Goal: Navigation & Orientation: Find specific page/section

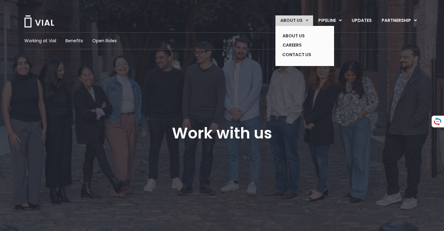
click at [289, 20] on link "ABOUT US" at bounding box center [295, 20] width 38 height 11
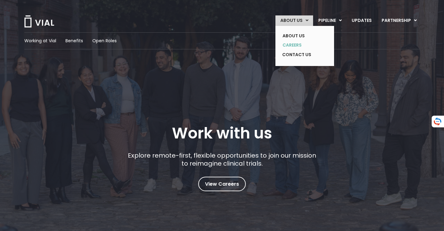
click at [288, 45] on link "CAREERS" at bounding box center [300, 45] width 45 height 10
click at [297, 23] on link "ABOUT US" at bounding box center [295, 20] width 38 height 11
click at [292, 43] on link "CAREERS" at bounding box center [300, 45] width 45 height 10
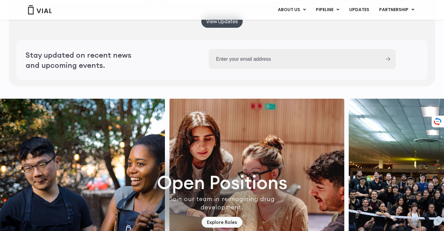
scroll to position [1828, 0]
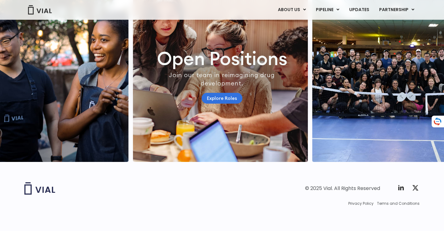
click at [217, 94] on link "Explore Roles" at bounding box center [222, 98] width 41 height 11
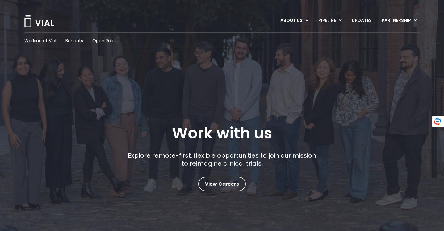
click at [30, 25] on img at bounding box center [39, 21] width 31 height 12
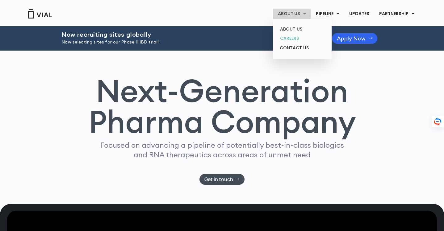
click at [307, 40] on link "CAREERS" at bounding box center [302, 39] width 54 height 10
